Goal: Obtain resource: Download file/media

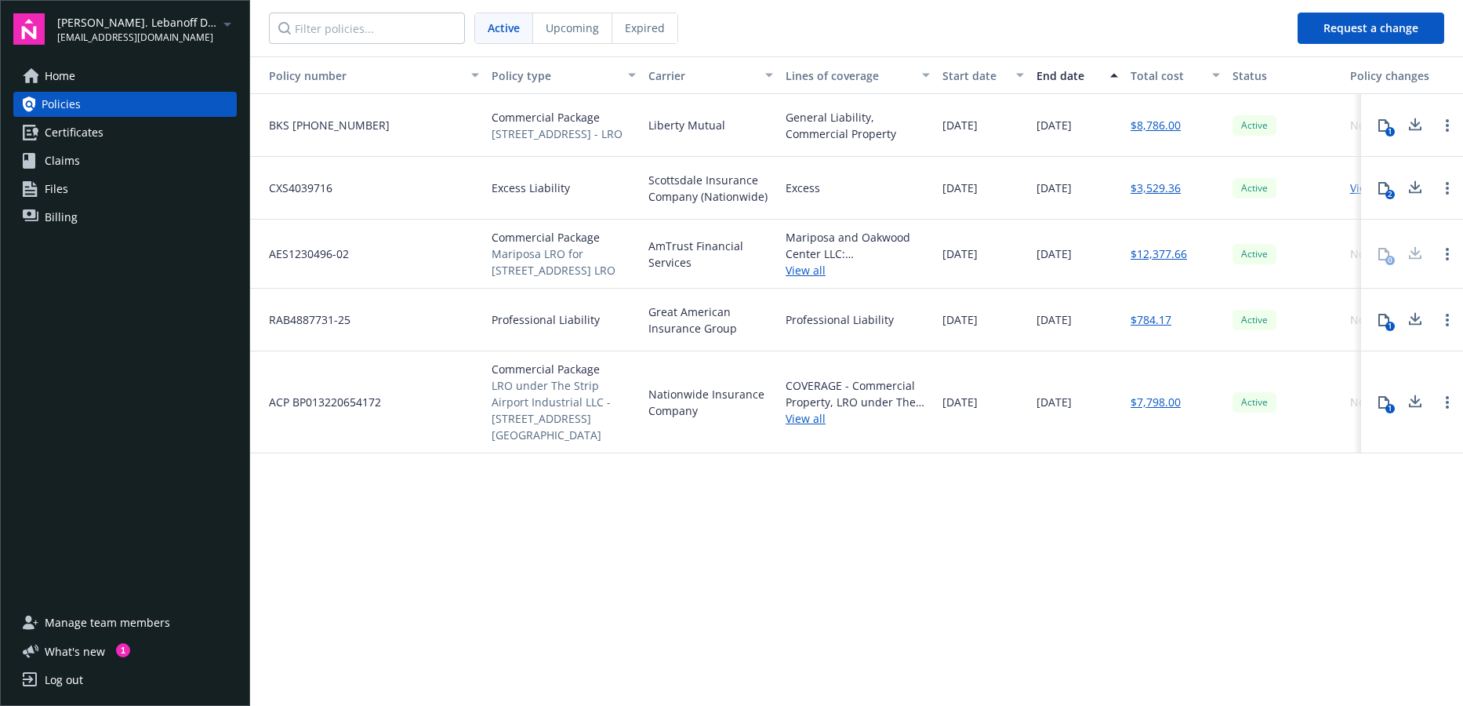
click at [590, 34] on span "Upcoming" at bounding box center [572, 28] width 53 height 16
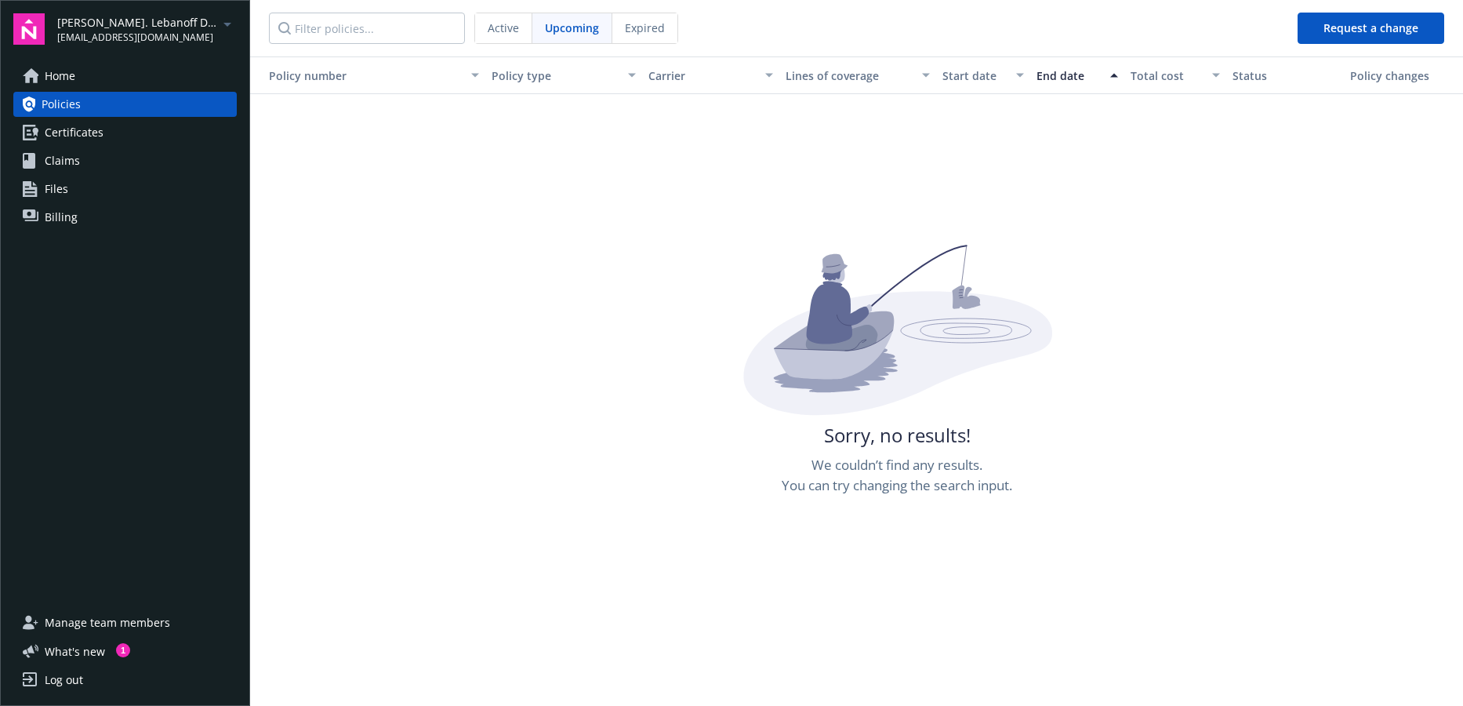
click at [627, 33] on span "Expired" at bounding box center [645, 28] width 40 height 16
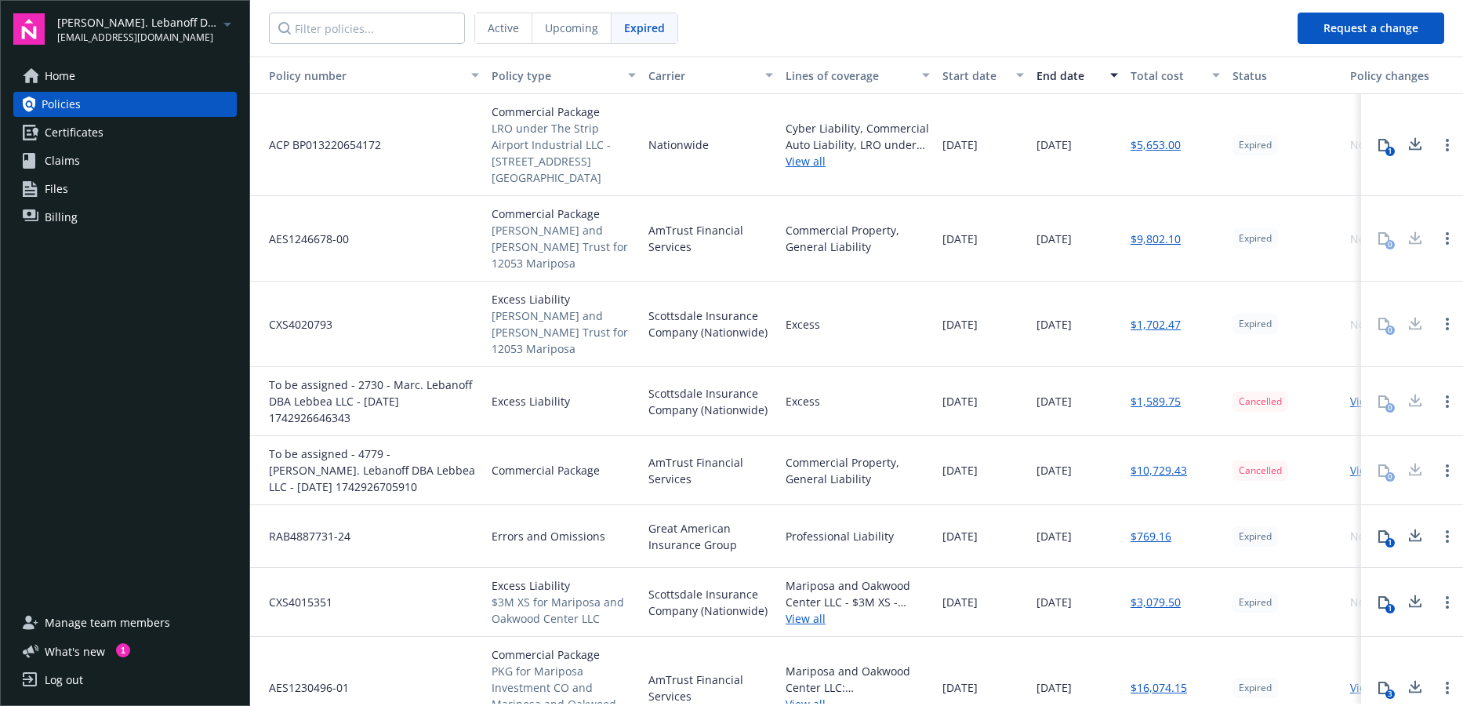
click at [158, 26] on span "[PERSON_NAME]. Lebanoff DBA Lebbea LLC" at bounding box center [137, 22] width 161 height 16
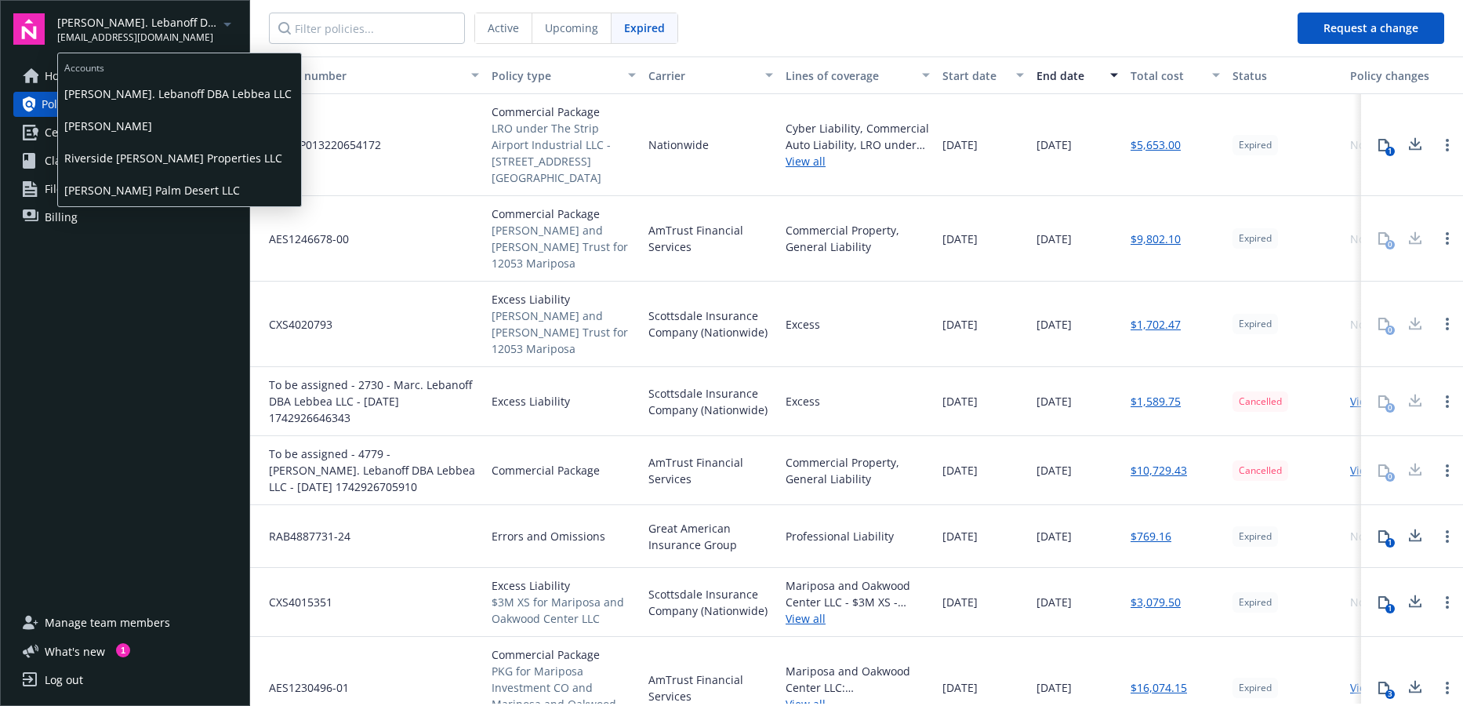
click at [122, 125] on span "[PERSON_NAME]" at bounding box center [179, 126] width 230 height 32
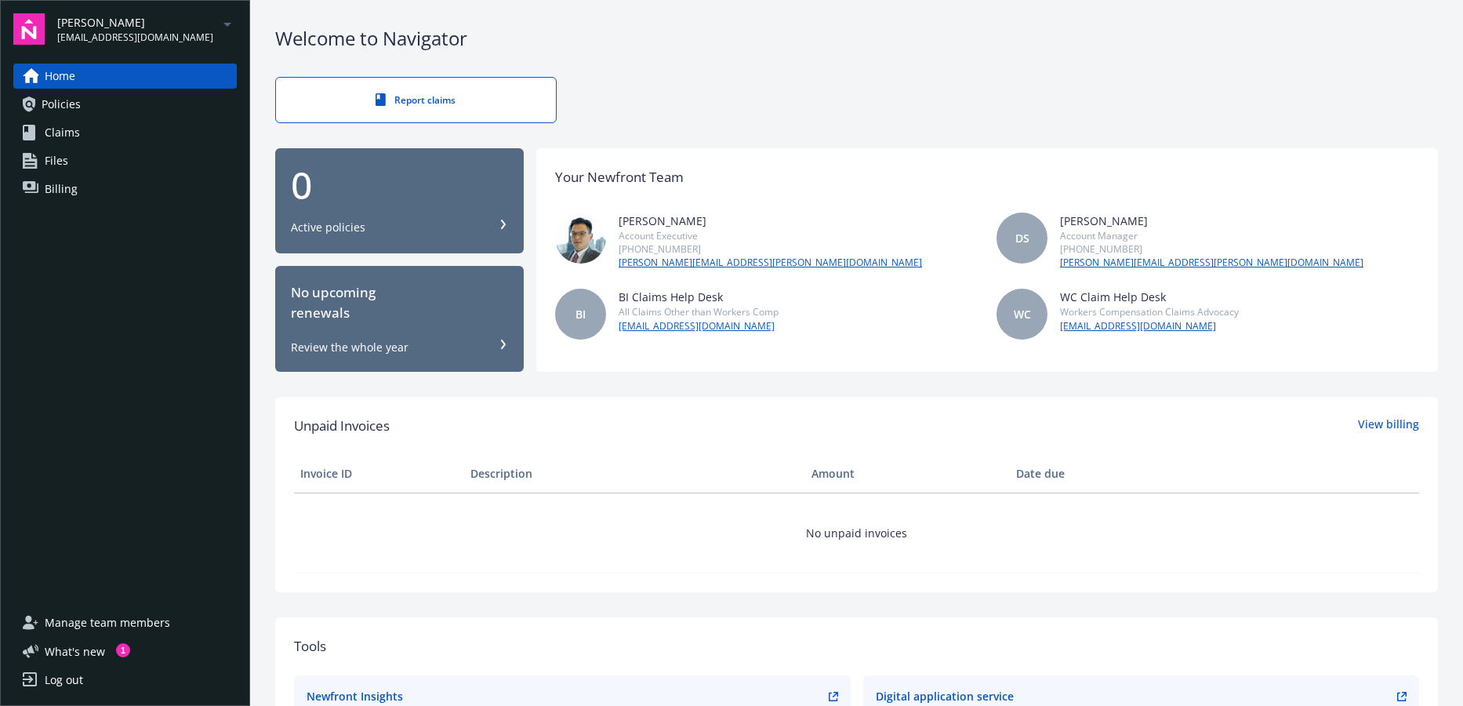
click at [84, 109] on link "Policies" at bounding box center [124, 104] width 223 height 25
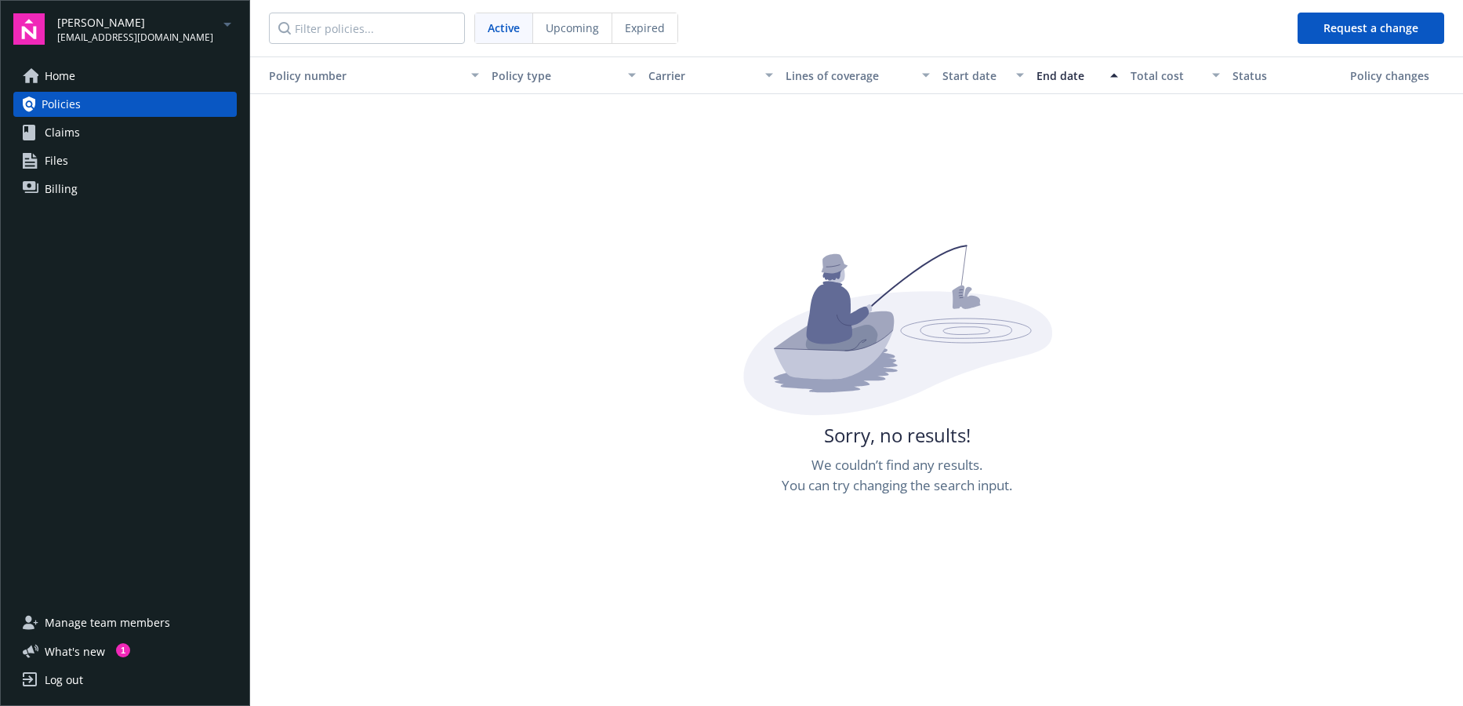
click at [142, 31] on span "[EMAIL_ADDRESS][DOMAIN_NAME]" at bounding box center [135, 38] width 156 height 14
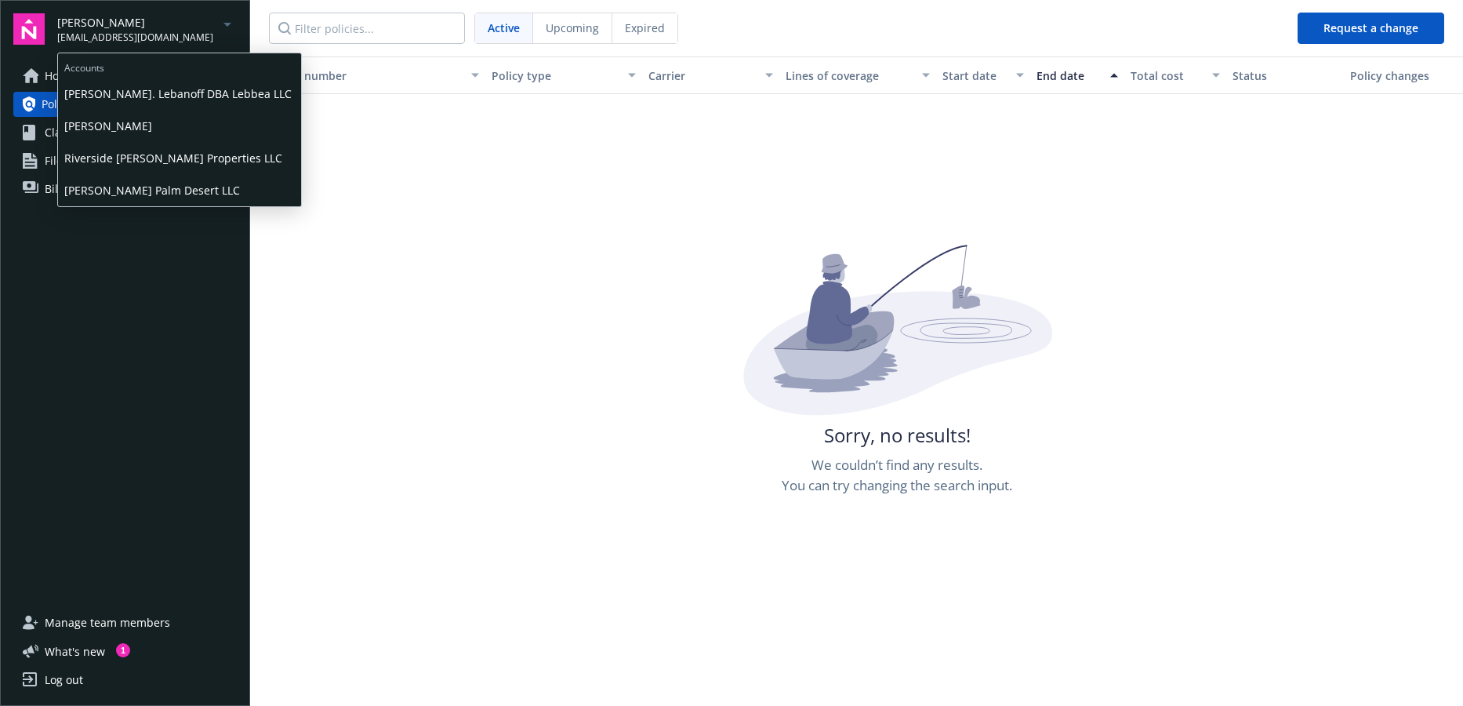
click at [143, 152] on span "Riverside [PERSON_NAME] Properties LLC" at bounding box center [179, 158] width 230 height 32
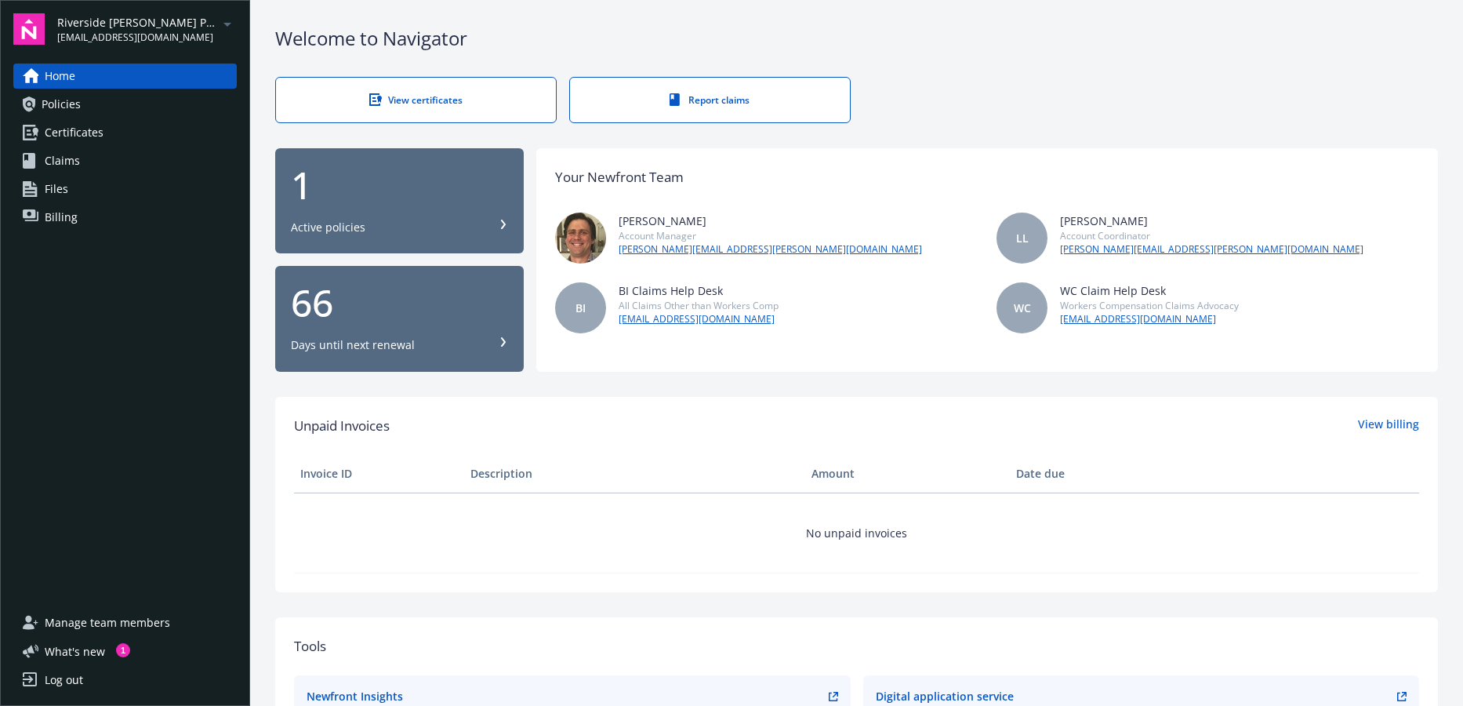
click at [64, 96] on span "Policies" at bounding box center [61, 104] width 39 height 25
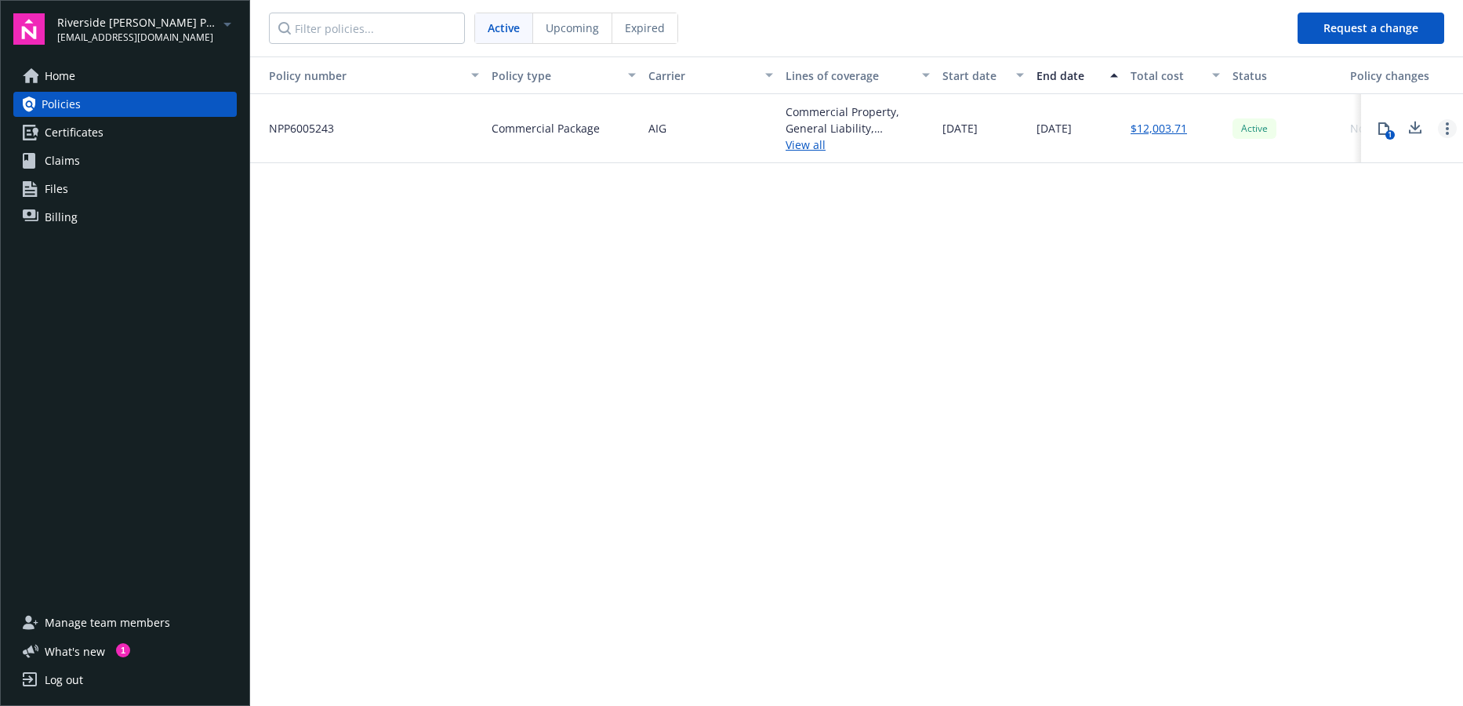
click at [1446, 129] on icon "Open options" at bounding box center [1447, 128] width 3 height 13
click at [1418, 130] on icon at bounding box center [1415, 128] width 19 height 20
